Goal: Check status

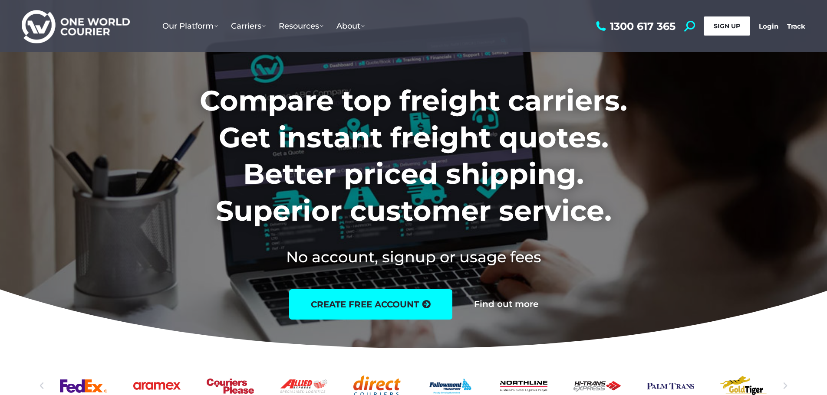
drag, startPoint x: 759, startPoint y: 25, endPoint x: 721, endPoint y: 30, distance: 38.9
click at [759, 25] on link "Login" at bounding box center [768, 26] width 20 height 8
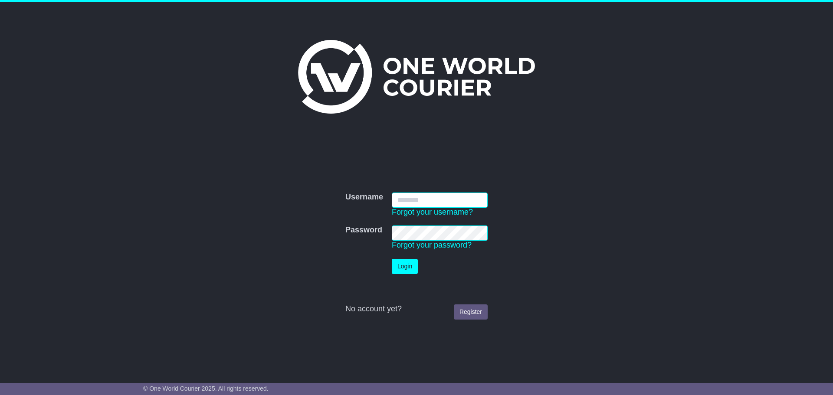
type input "**********"
drag, startPoint x: 406, startPoint y: 266, endPoint x: 376, endPoint y: 260, distance: 30.0
click at [406, 266] on button "Login" at bounding box center [405, 266] width 26 height 15
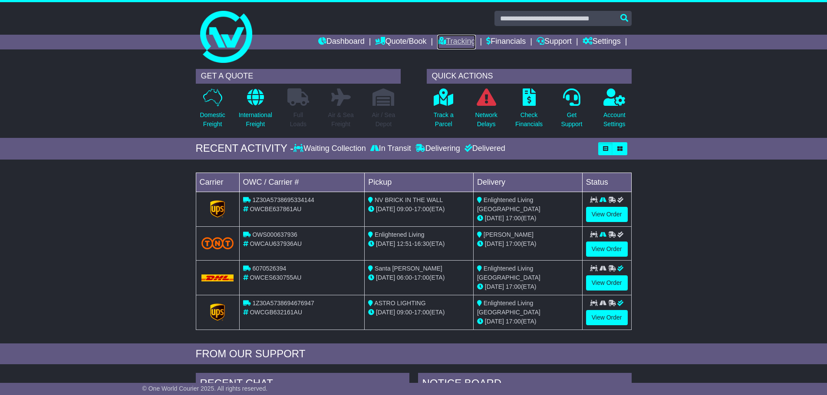
click at [437, 43] on icon at bounding box center [441, 41] width 9 height 8
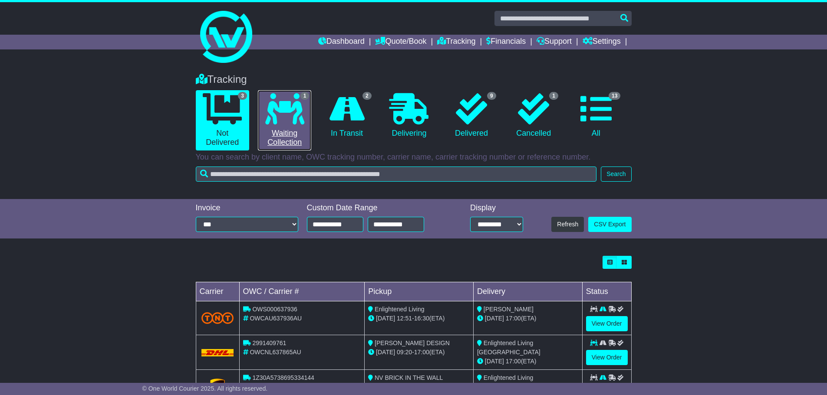
click at [295, 115] on icon at bounding box center [284, 108] width 39 height 31
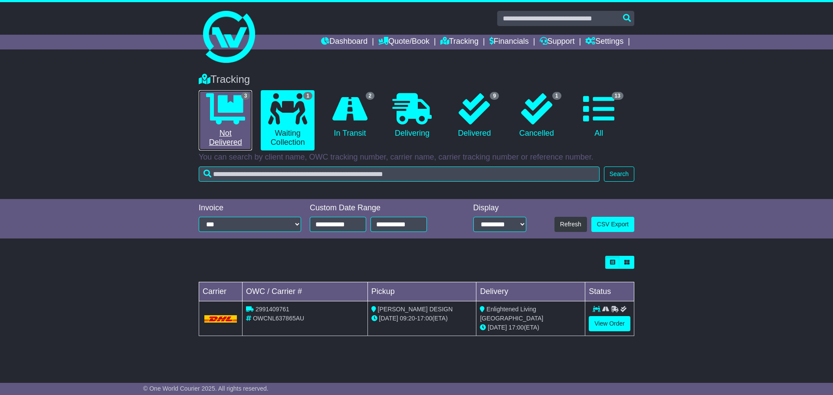
click at [219, 126] on link "3 Not Delivered" at bounding box center [225, 120] width 53 height 60
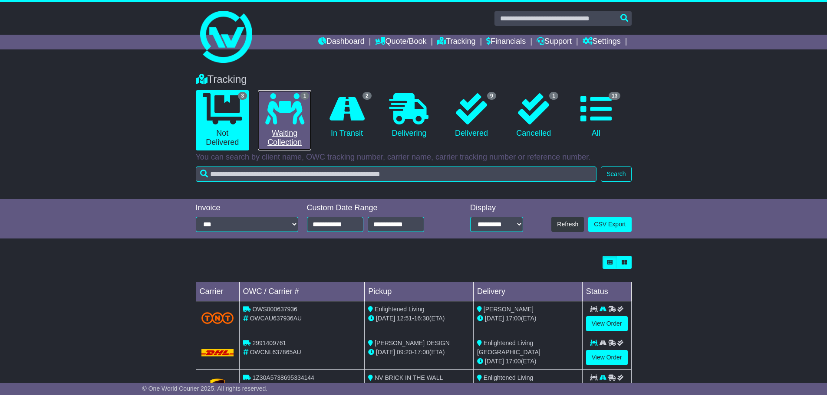
click at [264, 118] on link "1 Waiting Collection" at bounding box center [284, 120] width 53 height 60
